Goal: Register for event/course: Register for event/course

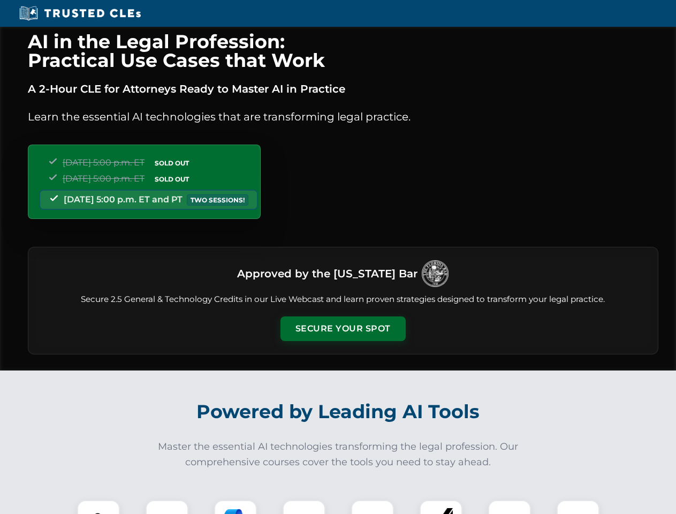
click at [343, 329] on button "Secure Your Spot" at bounding box center [343, 328] width 125 height 25
click at [99, 507] on img at bounding box center [98, 521] width 31 height 31
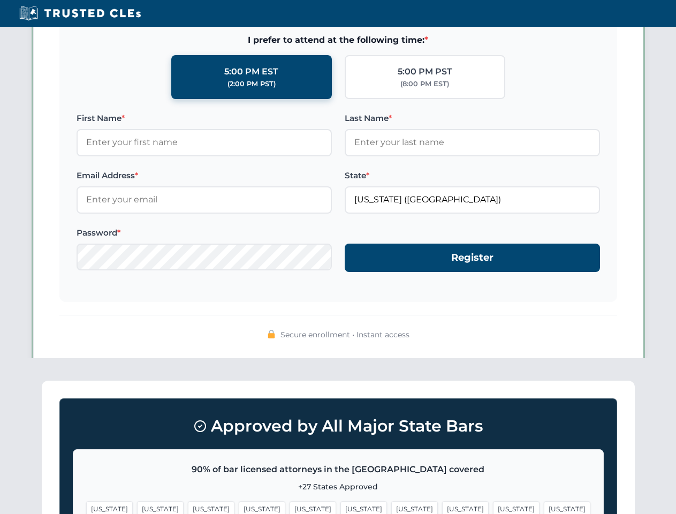
click at [391, 507] on span "[US_STATE]" at bounding box center [414, 509] width 47 height 16
click at [493, 507] on span "[US_STATE]" at bounding box center [516, 509] width 47 height 16
